Goal: Find specific page/section: Find specific page/section

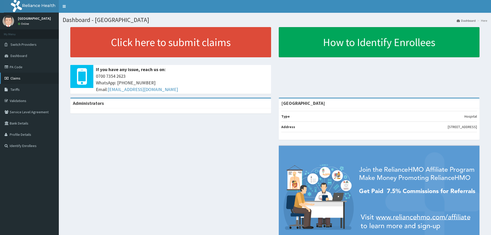
click at [10, 76] on span "Claims" at bounding box center [15, 78] width 10 height 5
